Goal: Information Seeking & Learning: Learn about a topic

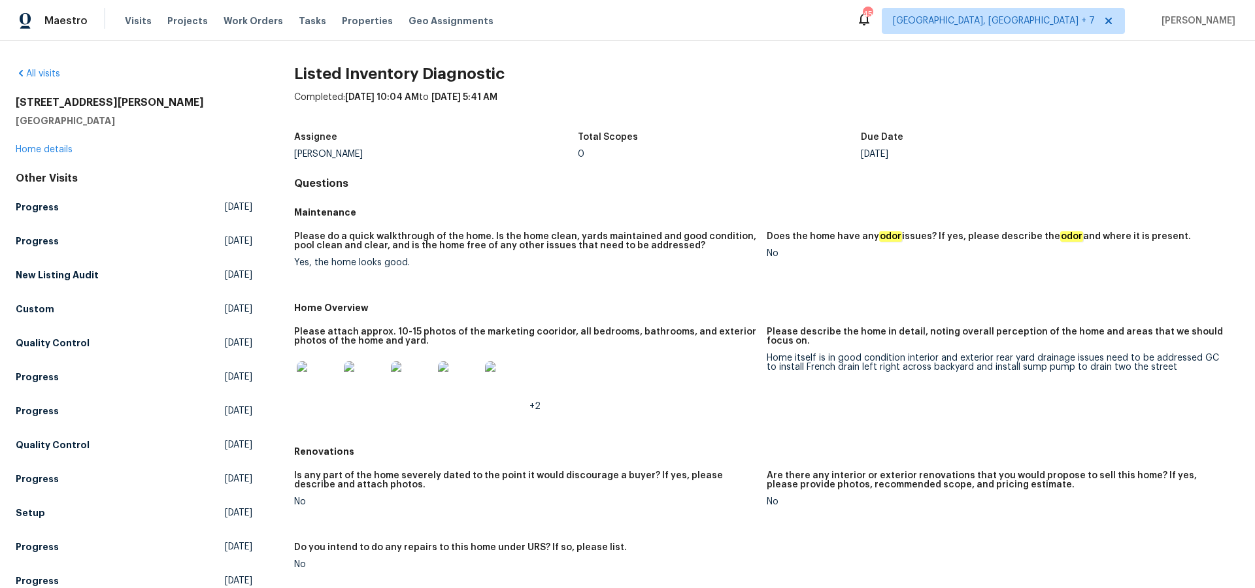
click at [318, 388] on img at bounding box center [318, 382] width 42 height 42
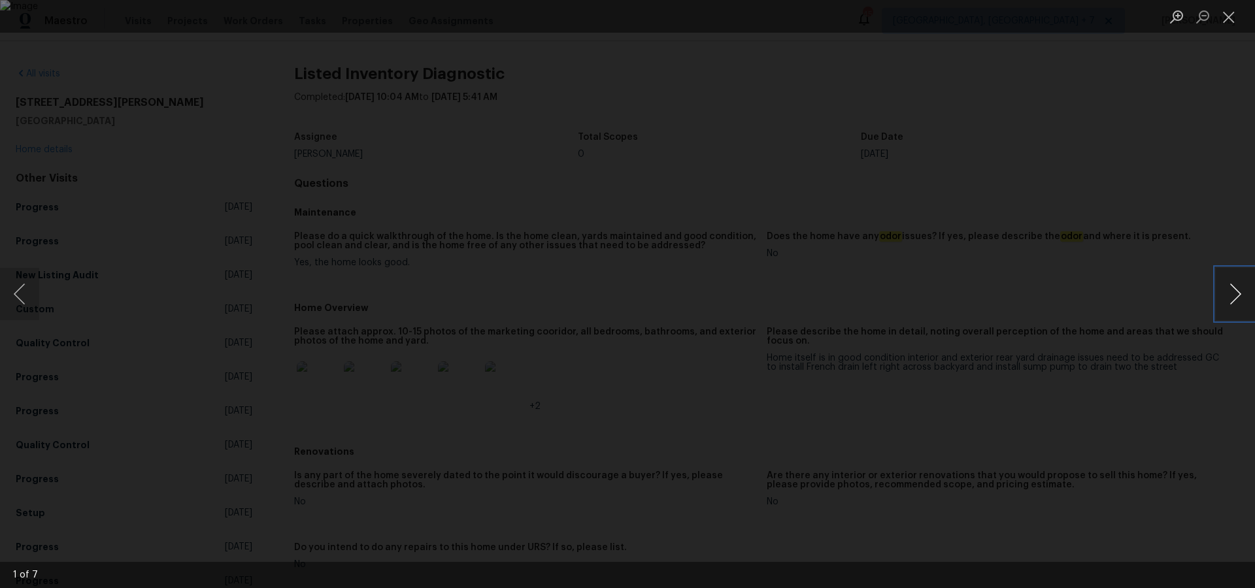
click at [1239, 296] on button "Next image" at bounding box center [1235, 294] width 39 height 52
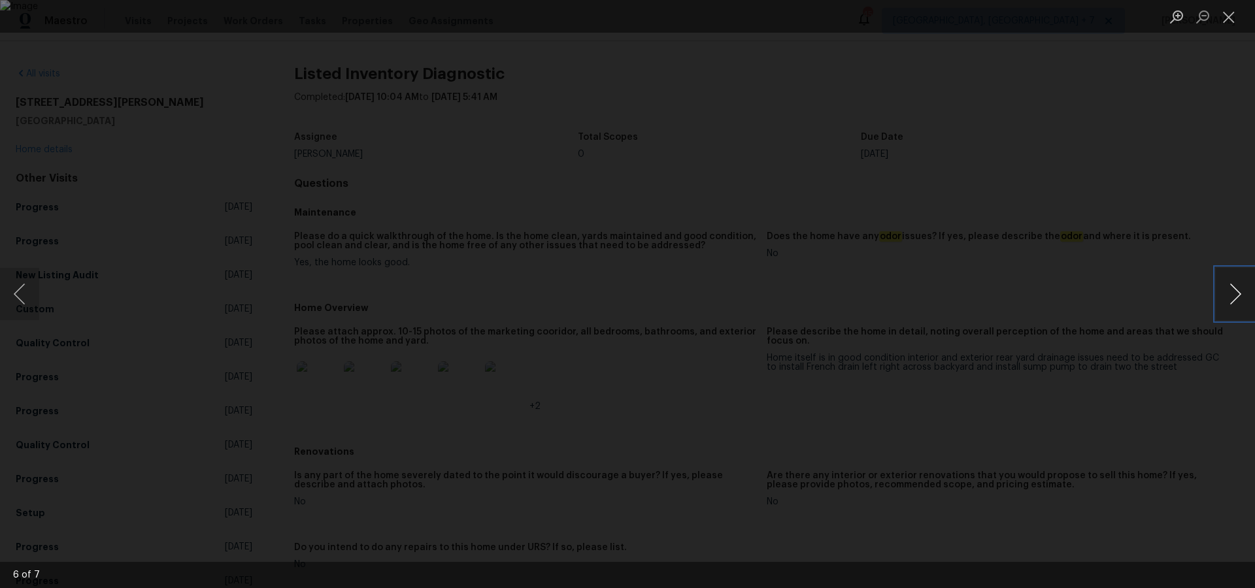
click at [1239, 296] on button "Next image" at bounding box center [1235, 294] width 39 height 52
click at [1223, 16] on button "Close lightbox" at bounding box center [1229, 16] width 26 height 23
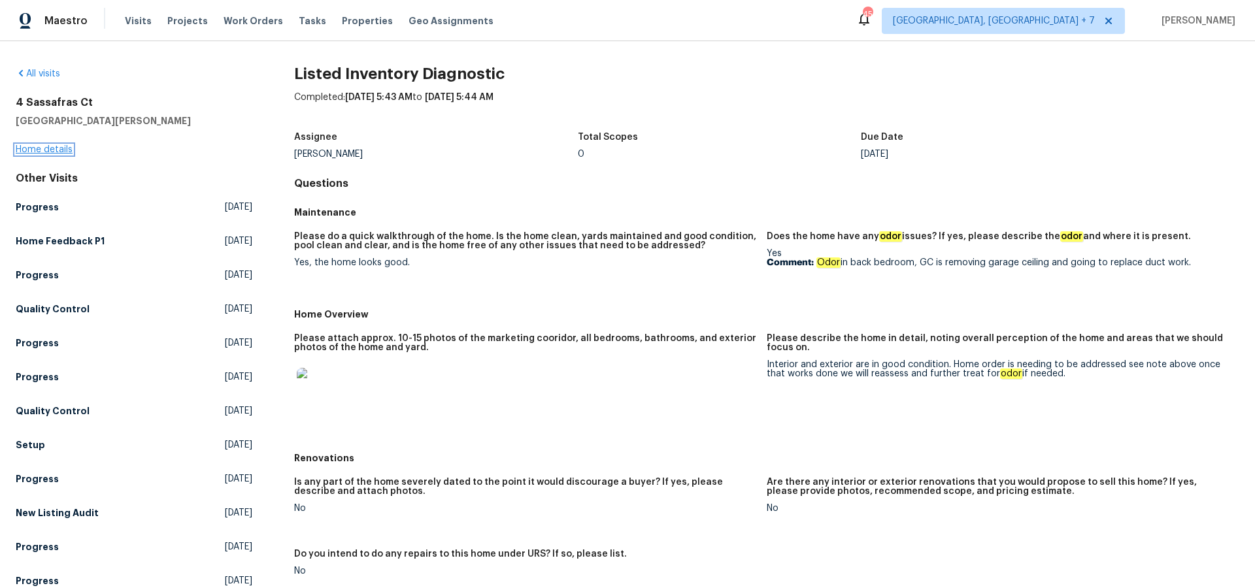
click at [40, 150] on link "Home details" at bounding box center [44, 149] width 57 height 9
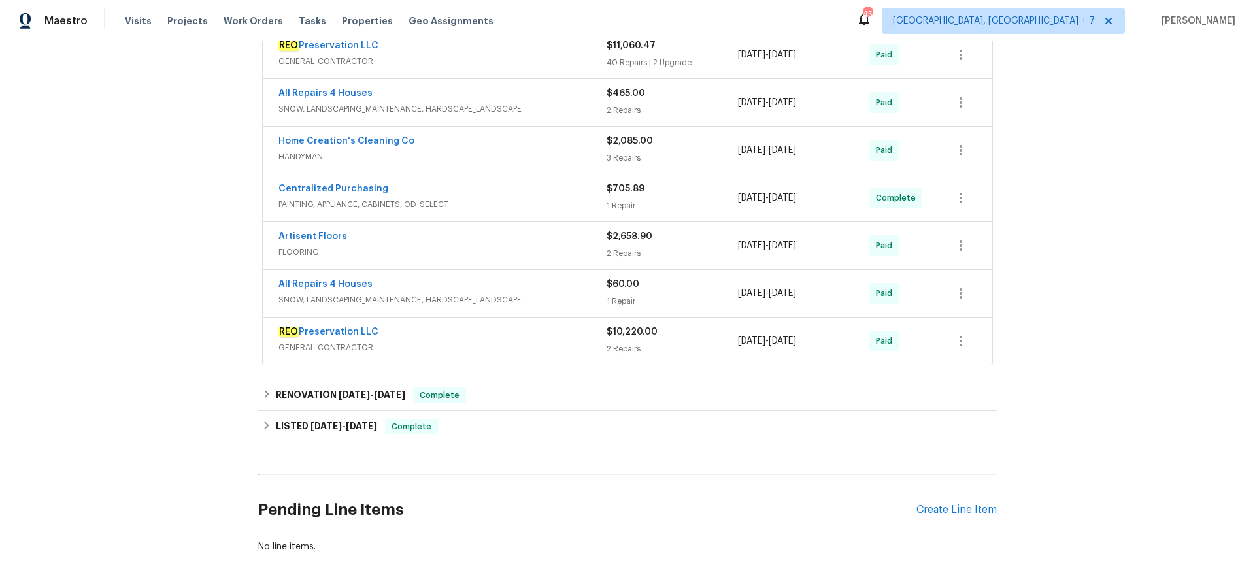
scroll to position [458, 0]
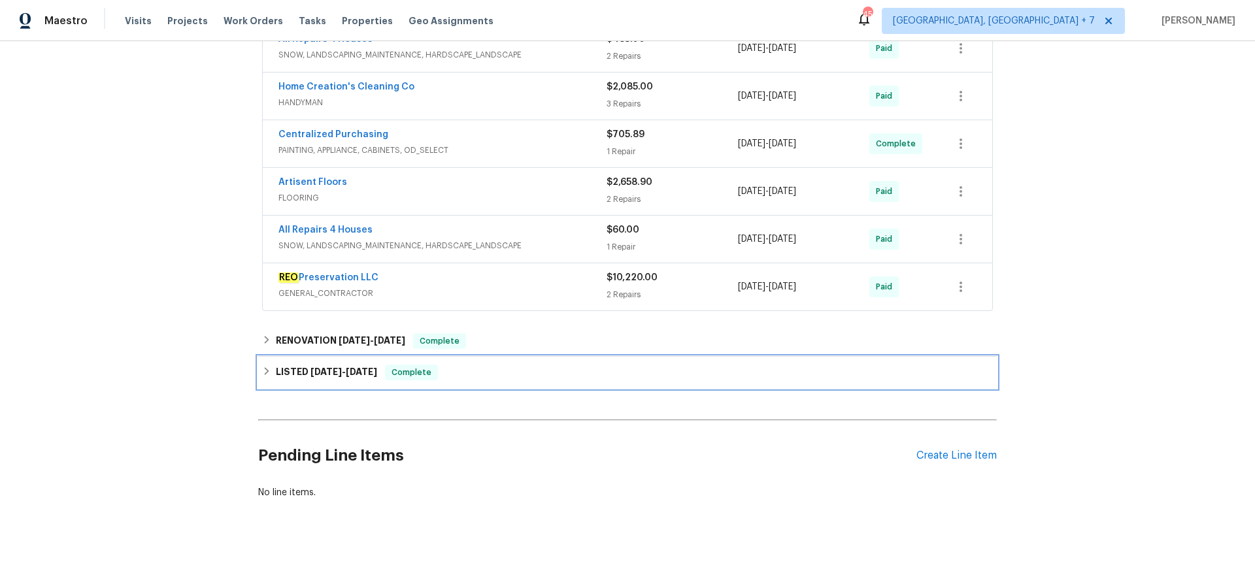
click at [379, 374] on div "LISTED 8/9/25 - 8/11/25 Complete" at bounding box center [627, 373] width 731 height 16
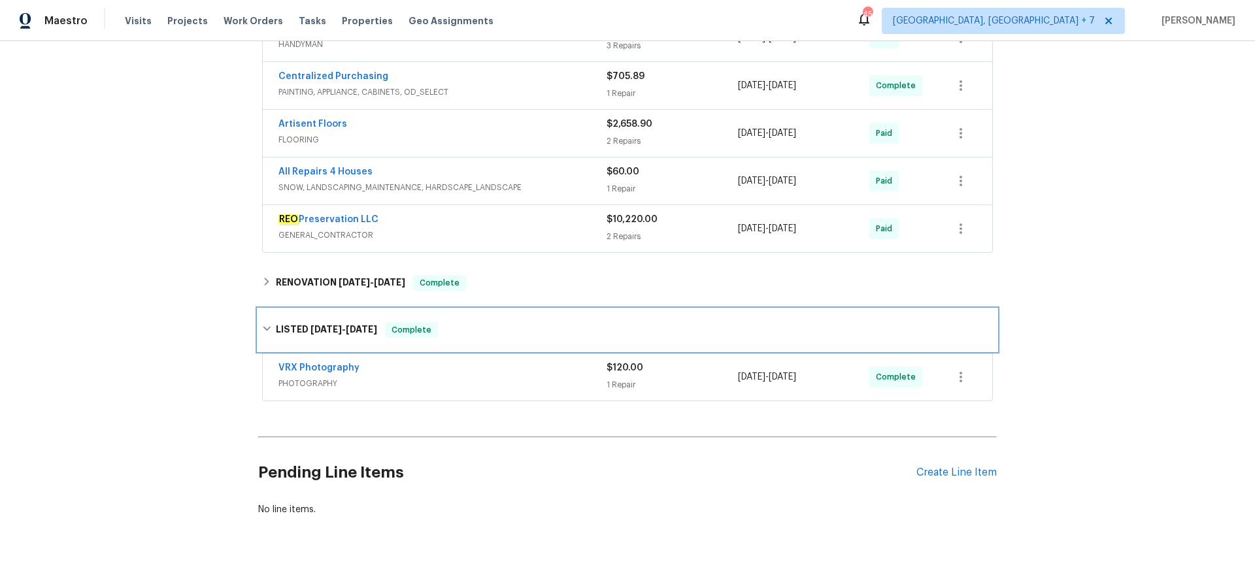
scroll to position [533, 0]
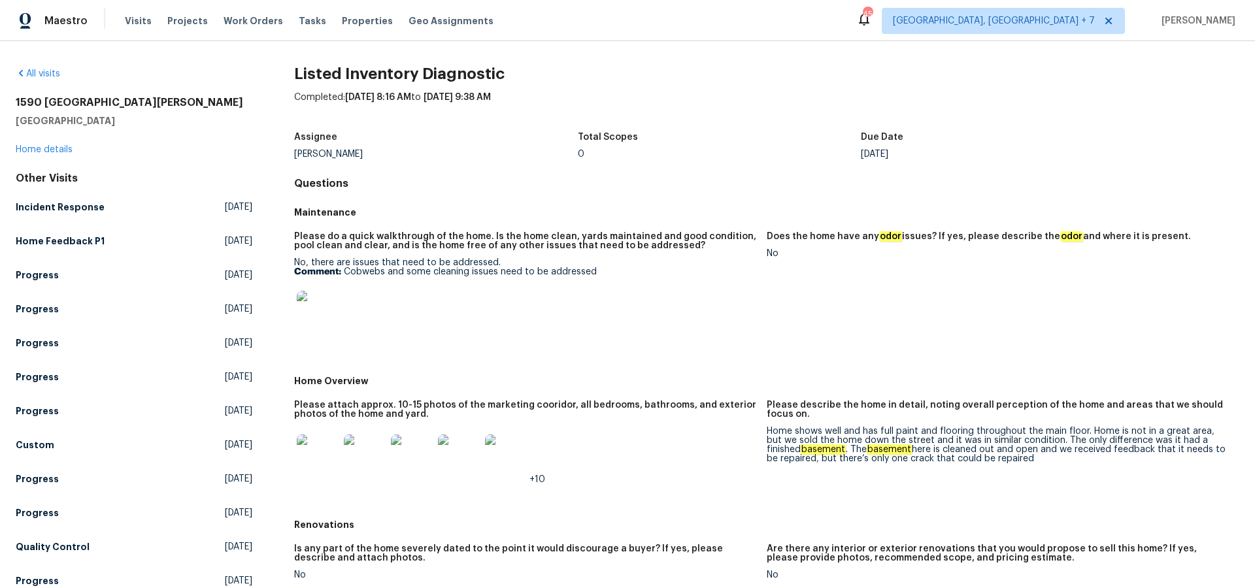
click at [329, 457] on img at bounding box center [318, 456] width 42 height 42
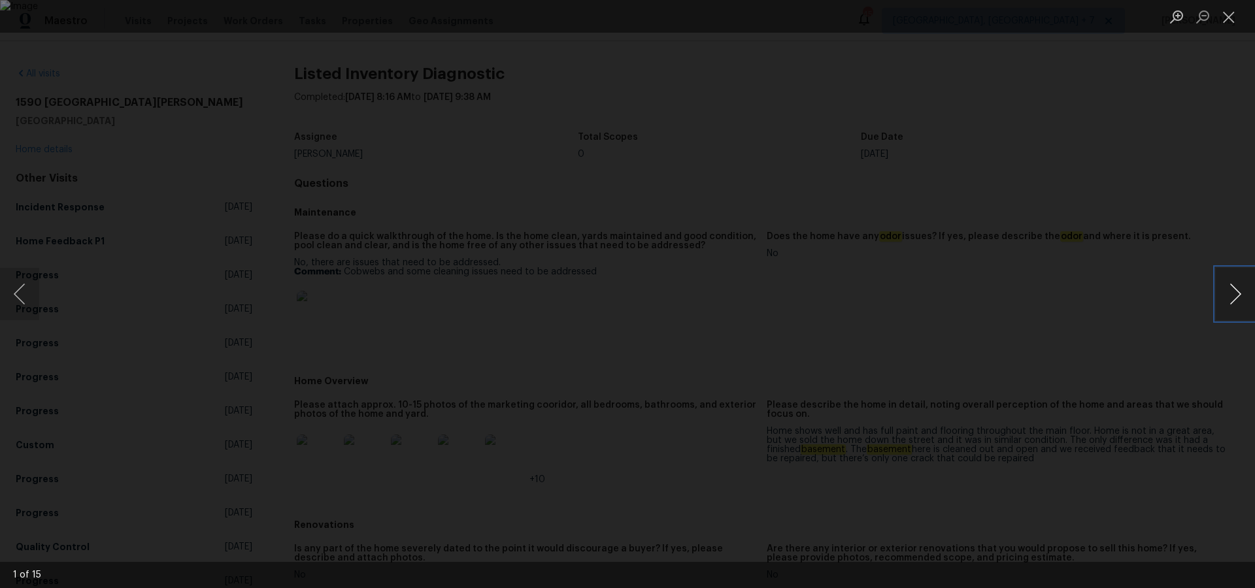
click at [1241, 292] on button "Next image" at bounding box center [1235, 294] width 39 height 52
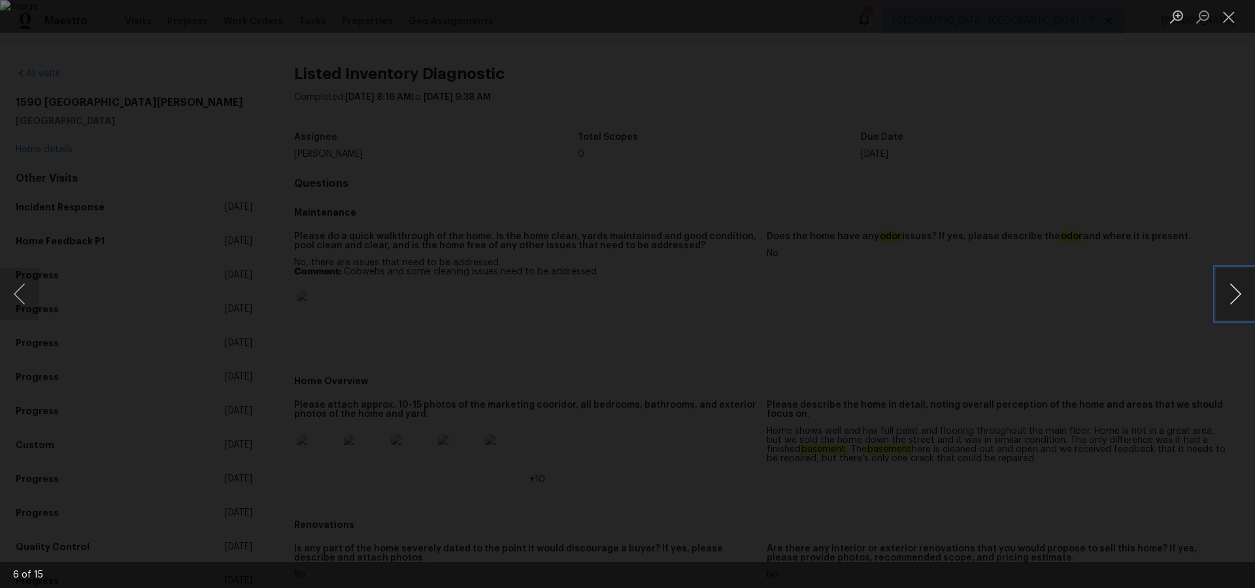
click at [1241, 292] on button "Next image" at bounding box center [1235, 294] width 39 height 52
click at [1228, 291] on button "Next image" at bounding box center [1235, 294] width 39 height 52
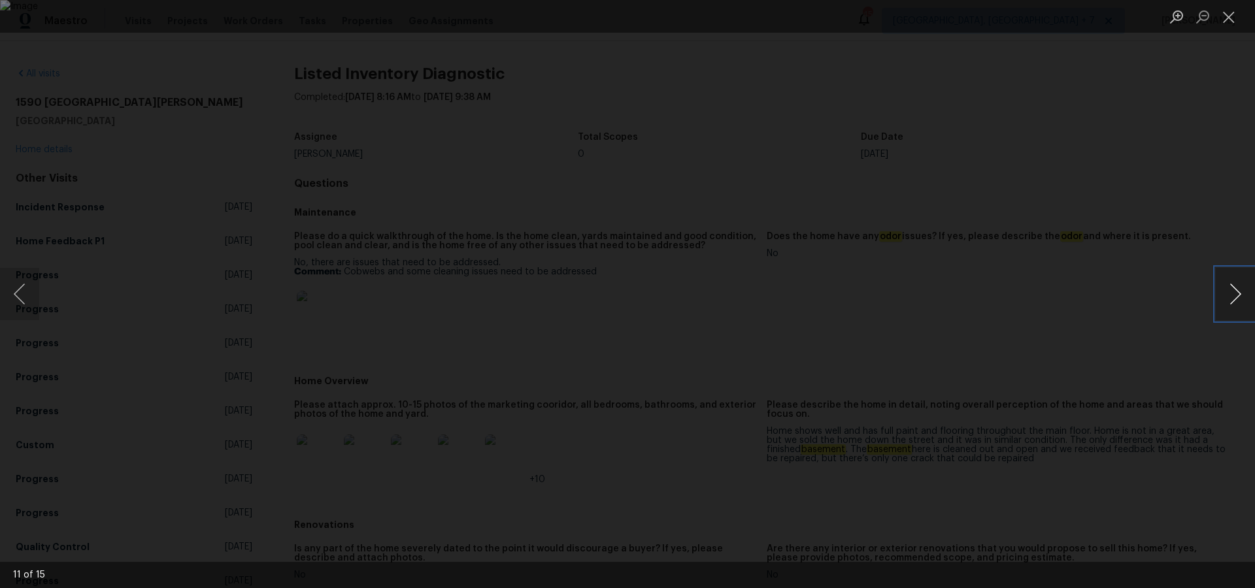
click at [1228, 291] on button "Next image" at bounding box center [1235, 294] width 39 height 52
click at [1226, 18] on button "Close lightbox" at bounding box center [1229, 16] width 26 height 23
